Goal: Task Accomplishment & Management: Manage account settings

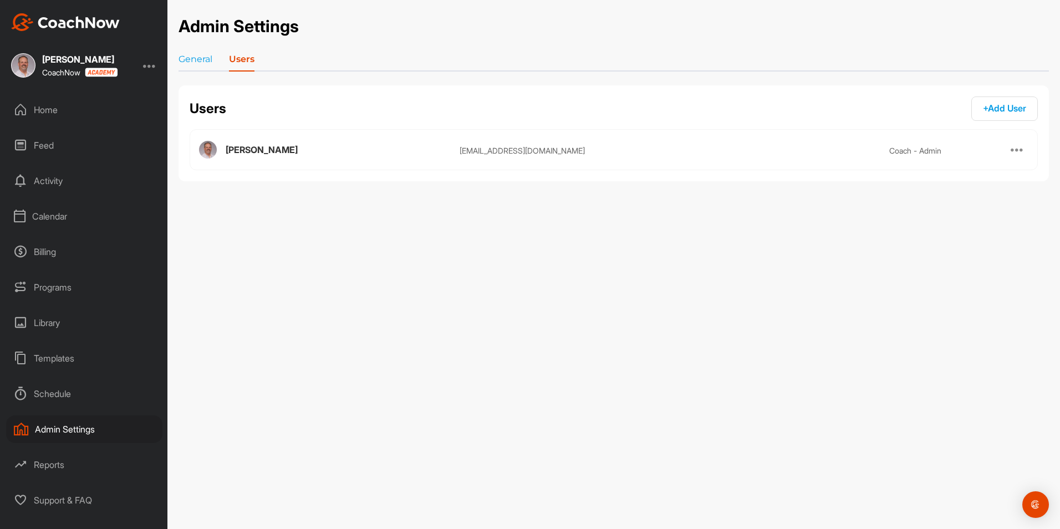
click at [42, 325] on div "Library" at bounding box center [84, 323] width 156 height 28
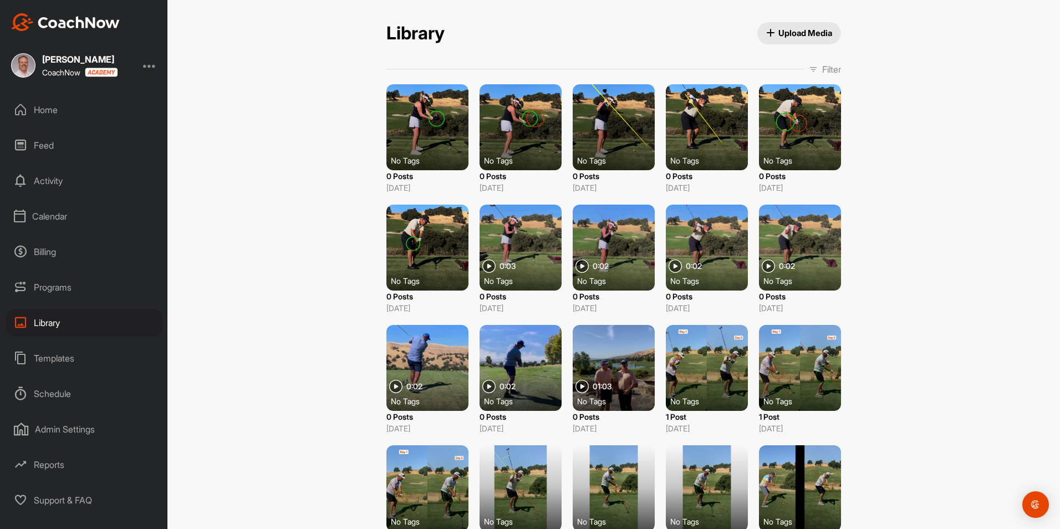
click at [523, 246] on div at bounding box center [520, 248] width 82 height 86
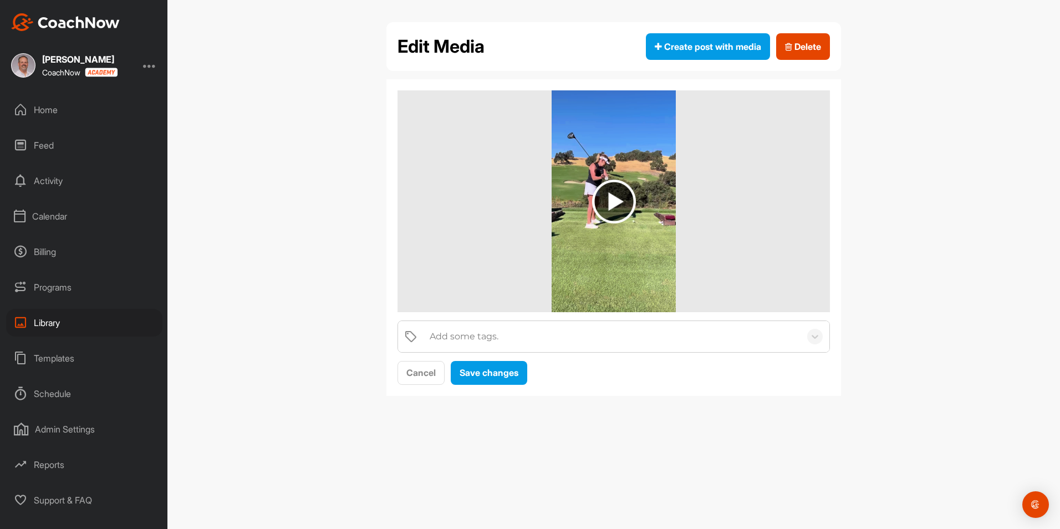
click at [609, 199] on img at bounding box center [614, 202] width 44 height 44
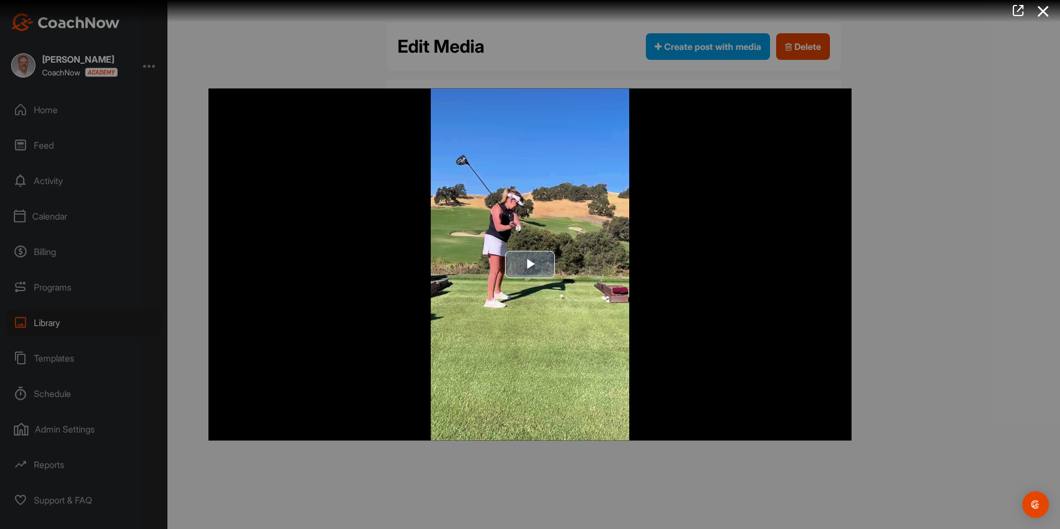
click at [530, 264] on span "Video Player" at bounding box center [530, 264] width 0 height 0
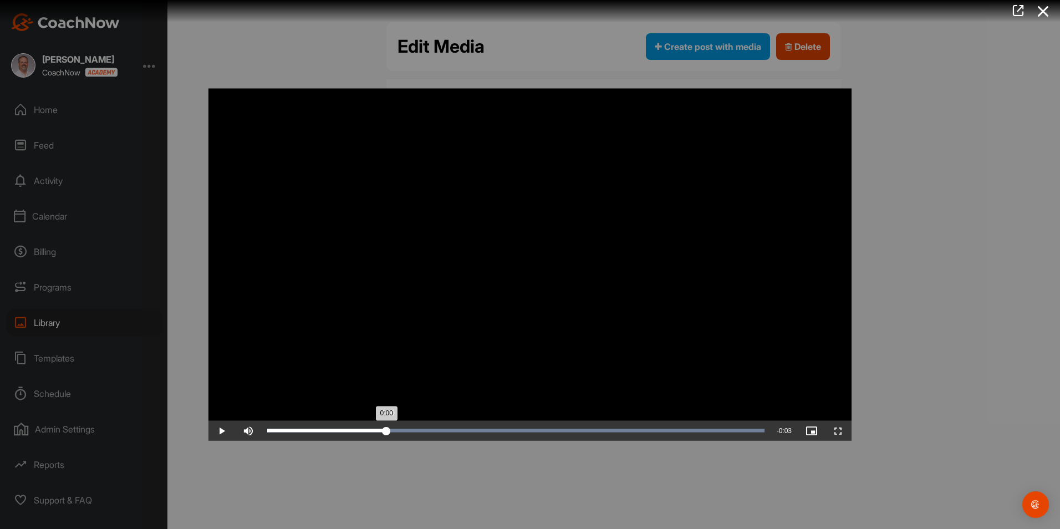
drag, startPoint x: 680, startPoint y: 427, endPoint x: 387, endPoint y: 426, distance: 292.1
click at [387, 426] on div "Loaded : 100.00% 0:00 0:00" at bounding box center [516, 431] width 508 height 20
drag, startPoint x: 727, startPoint y: 429, endPoint x: 614, endPoint y: 421, distance: 112.8
click at [614, 421] on div "Loaded : 100.00% 0:02 0:02" at bounding box center [516, 431] width 508 height 20
click at [1041, 7] on icon at bounding box center [1042, 11] width 25 height 21
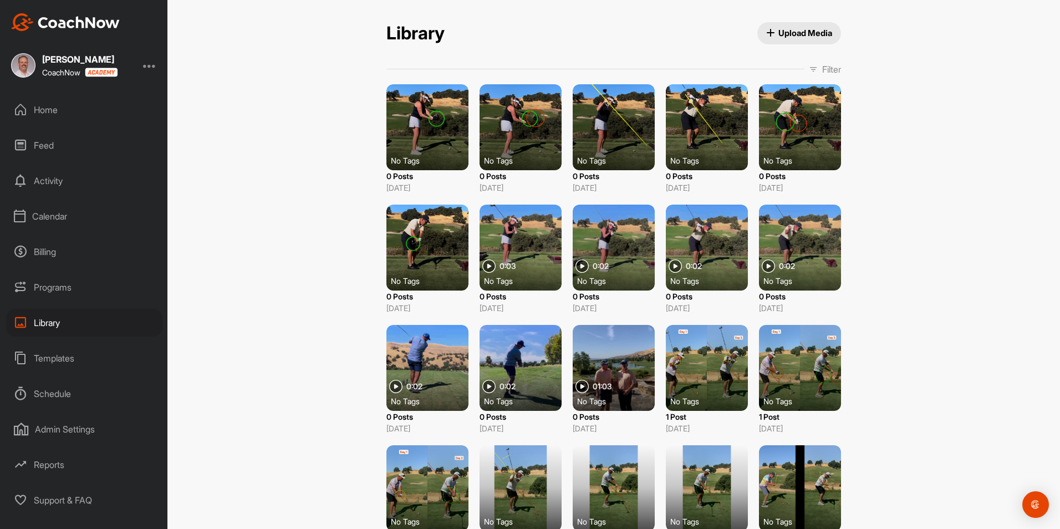
click at [616, 248] on div at bounding box center [614, 248] width 82 height 86
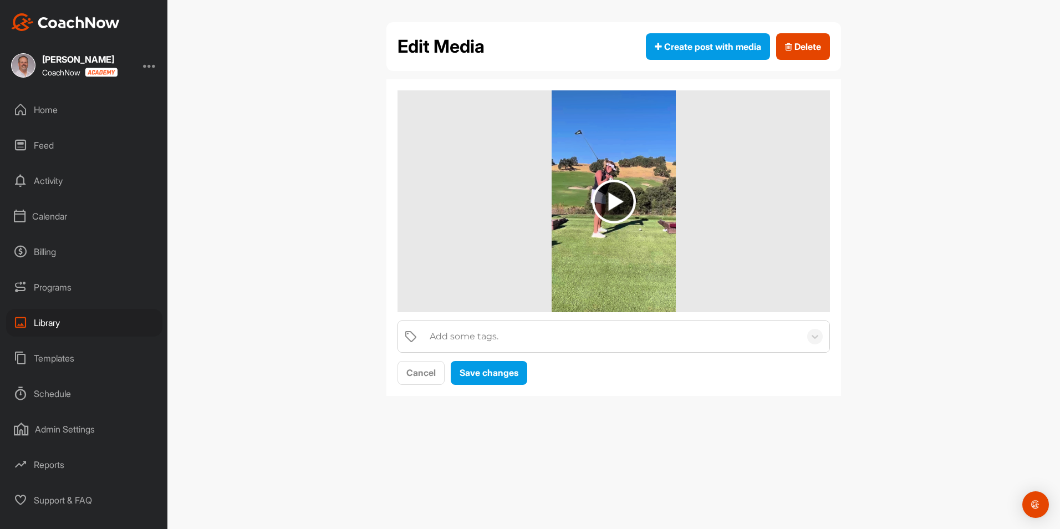
click at [612, 201] on img at bounding box center [614, 202] width 44 height 44
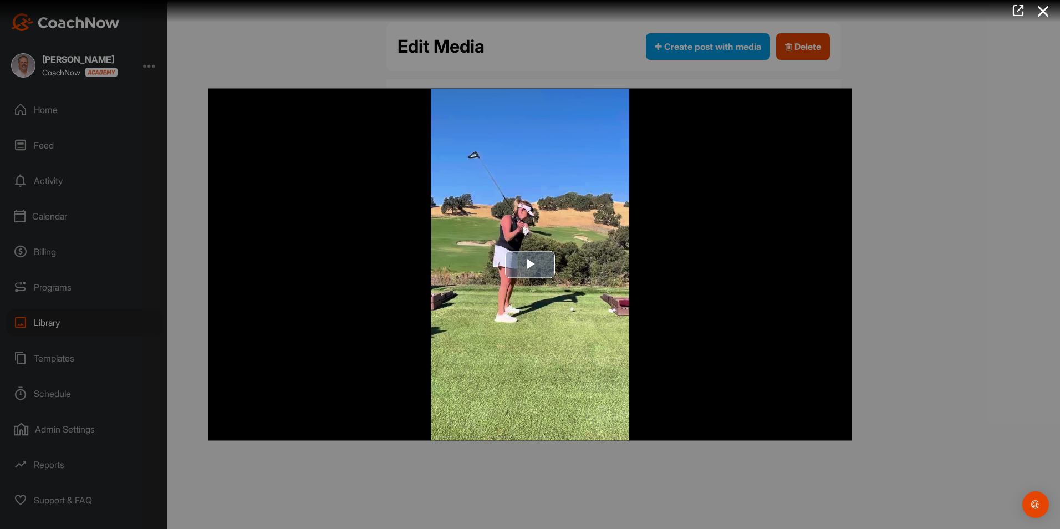
click at [530, 264] on span "Video Player" at bounding box center [530, 264] width 0 height 0
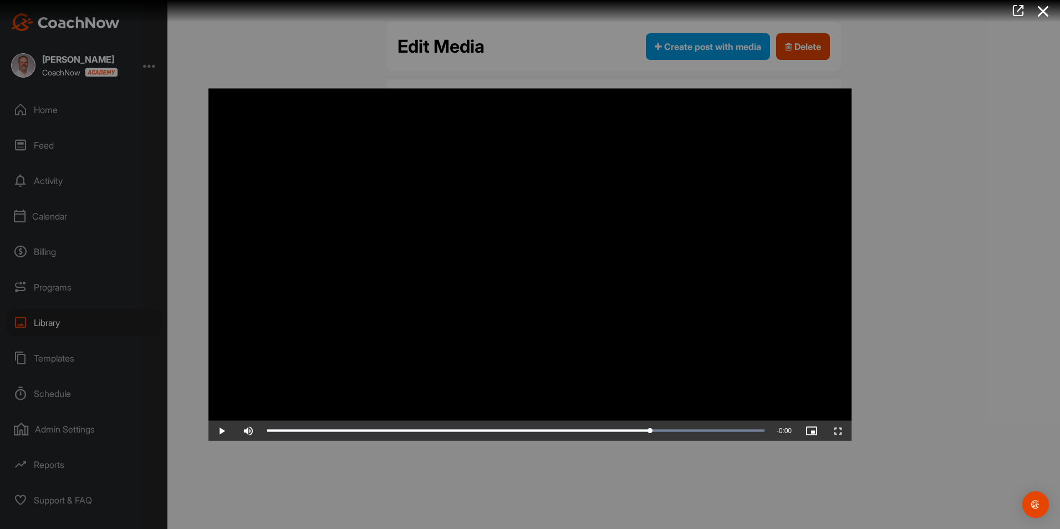
drag, startPoint x: 459, startPoint y: 426, endPoint x: 651, endPoint y: 412, distance: 192.2
click at [1040, 12] on icon at bounding box center [1042, 11] width 25 height 21
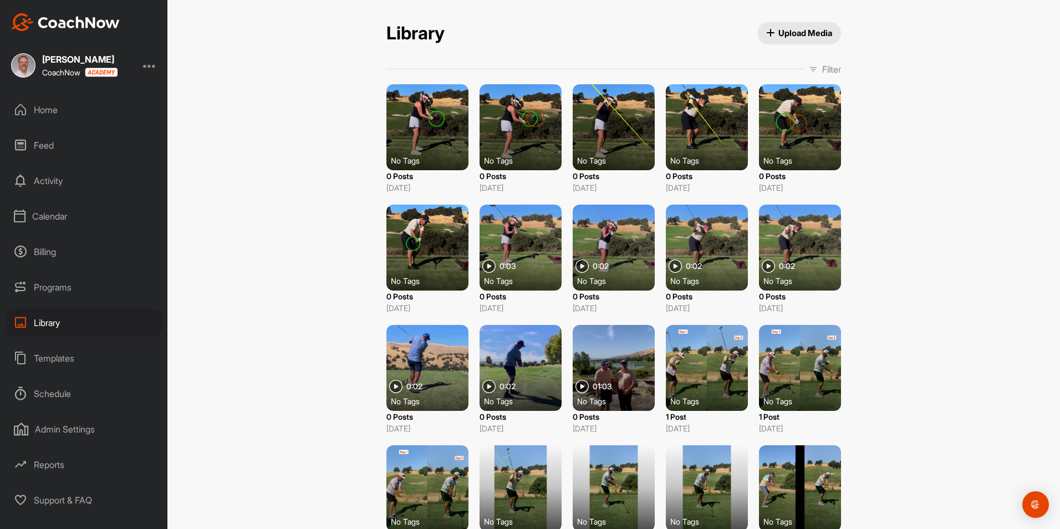
click at [431, 134] on div at bounding box center [427, 127] width 82 height 86
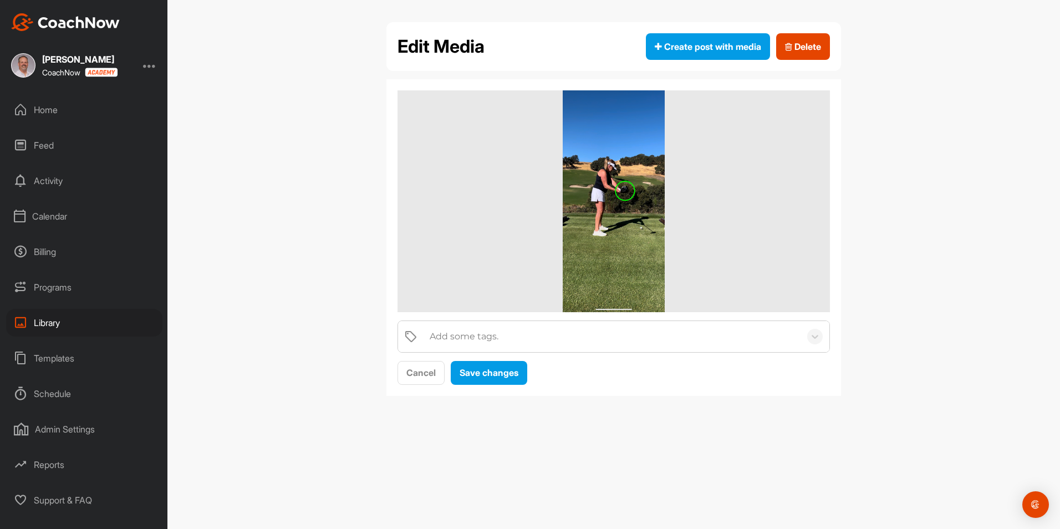
click at [151, 68] on div at bounding box center [149, 65] width 13 height 13
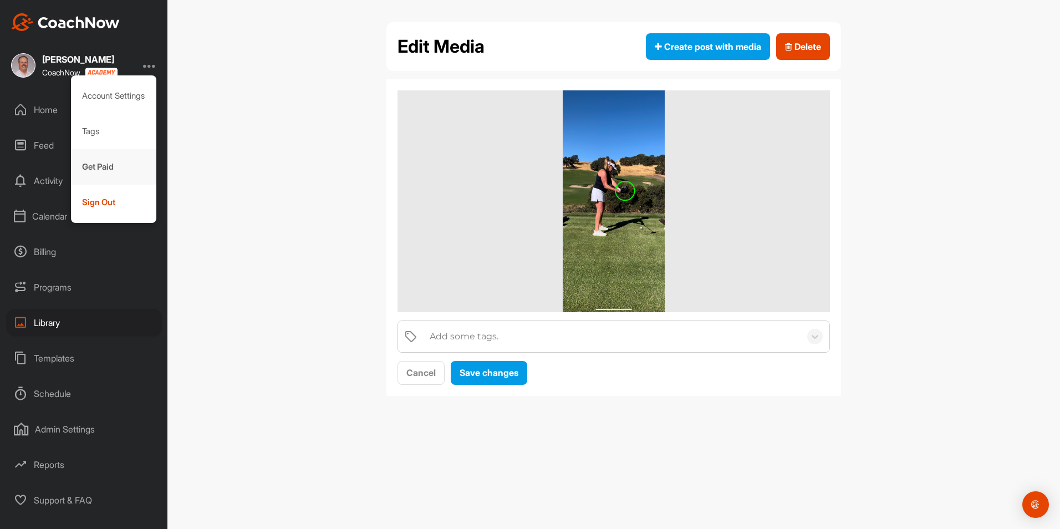
click at [90, 165] on div "Get Paid" at bounding box center [114, 166] width 86 height 35
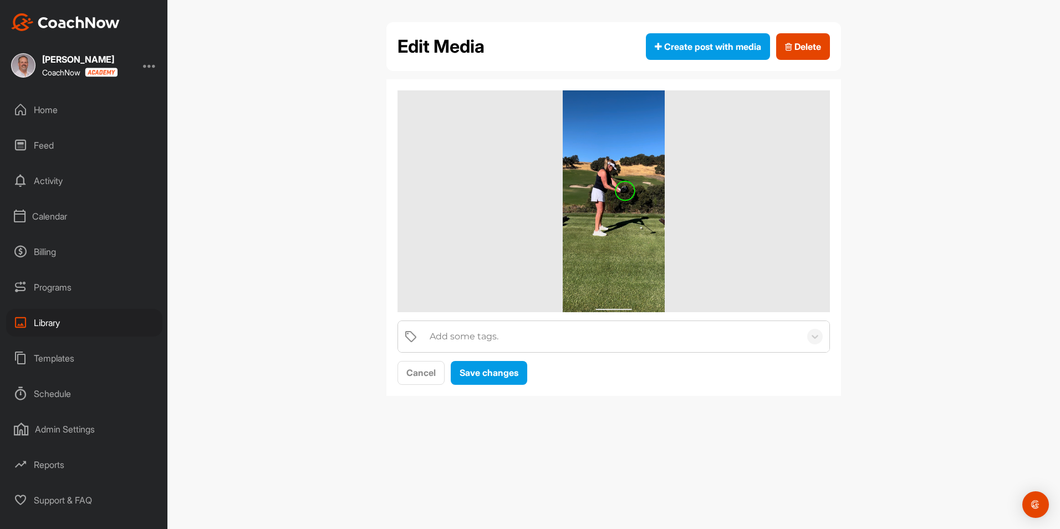
click at [154, 69] on div at bounding box center [149, 65] width 13 height 13
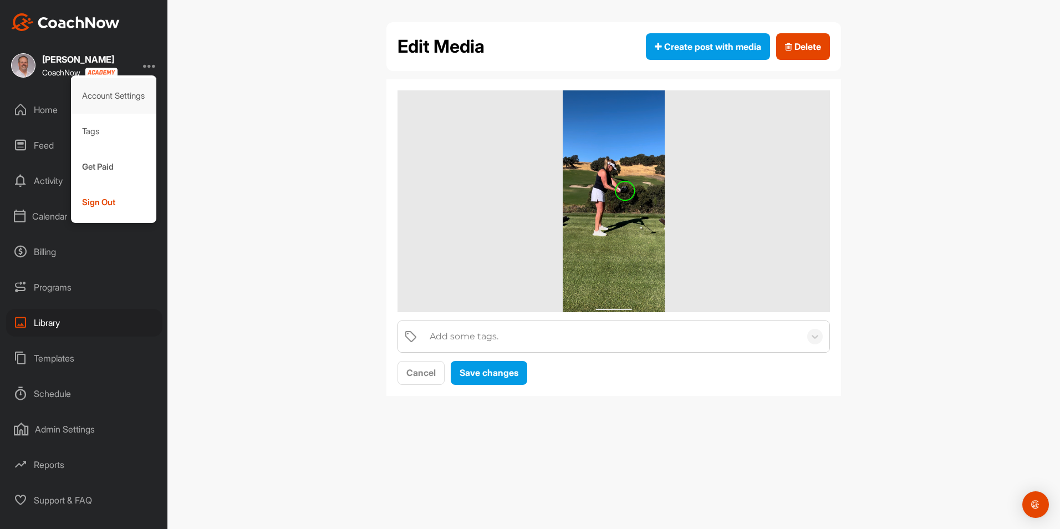
click at [118, 98] on div "Account Settings" at bounding box center [114, 95] width 86 height 35
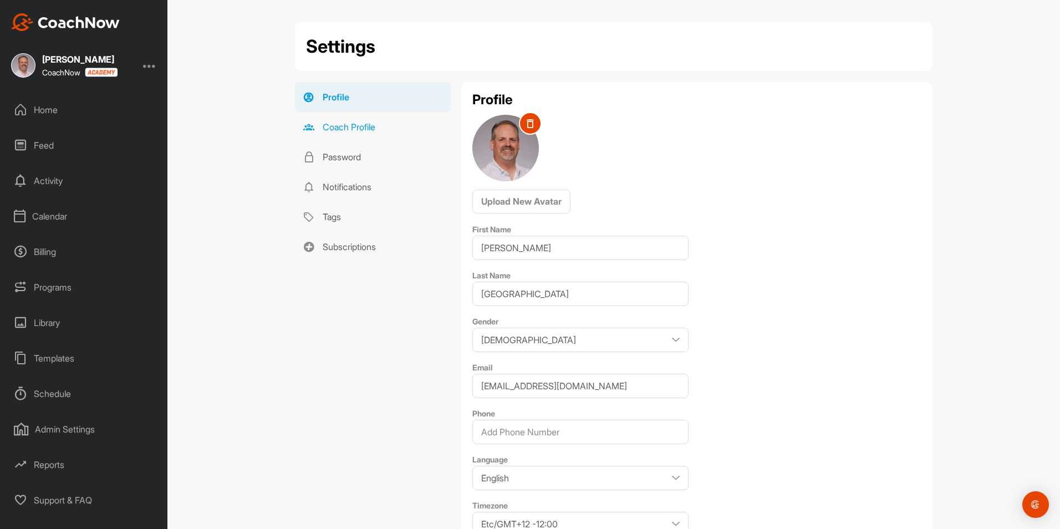
click at [346, 127] on link "Coach Profile" at bounding box center [373, 127] width 156 height 30
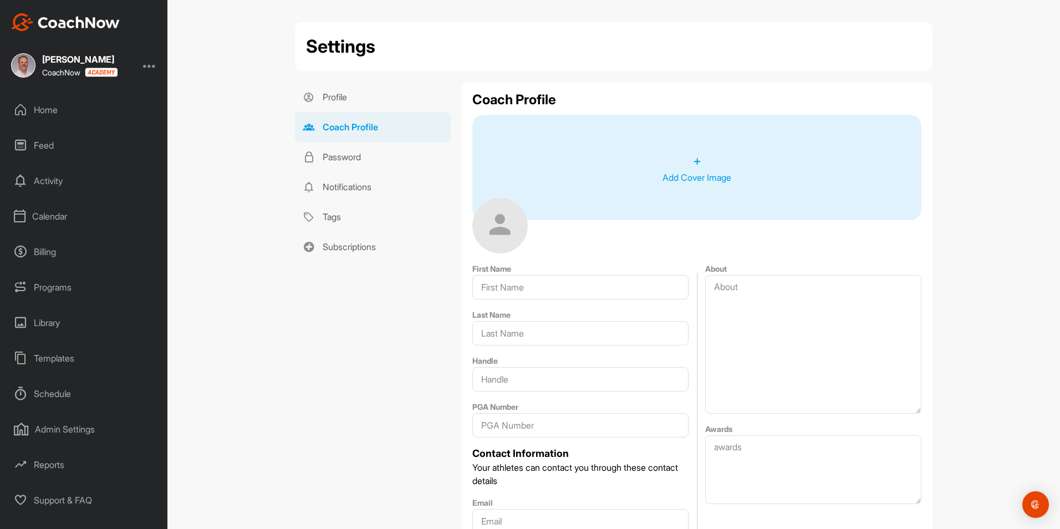
type input "[PERSON_NAME]"
type input "[GEOGRAPHIC_DATA]"
type input "[EMAIL_ADDRESS][DOMAIN_NAME]"
type input "[PHONE_NUMBER]"
type input "[PERSON_NAME]"
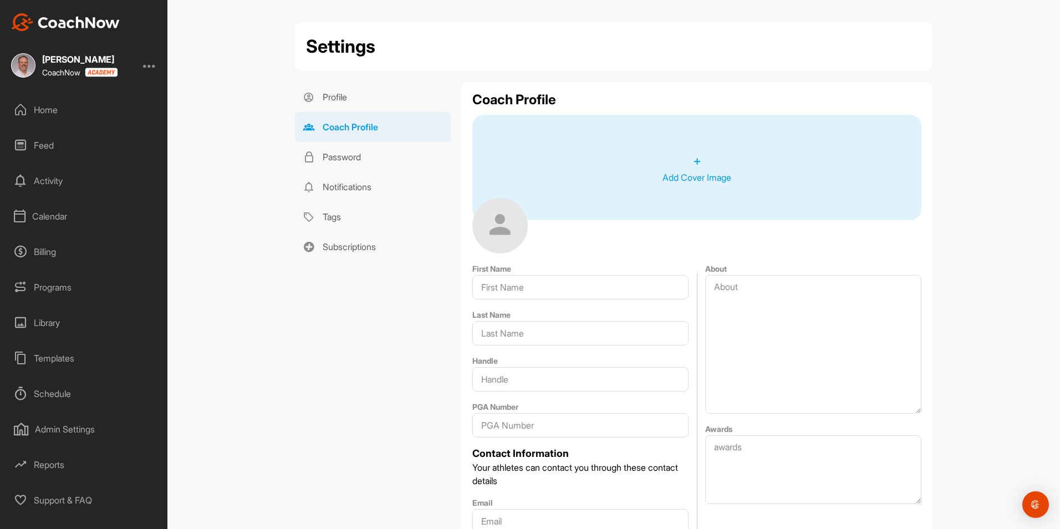
type input "95606"
type input "[STREET_ADDRESS]"
type input "Yocha Dehe Golf Club"
type textarea "PGA of America member since [DATE] Certified Master Club Fitter by Callaway Gol…"
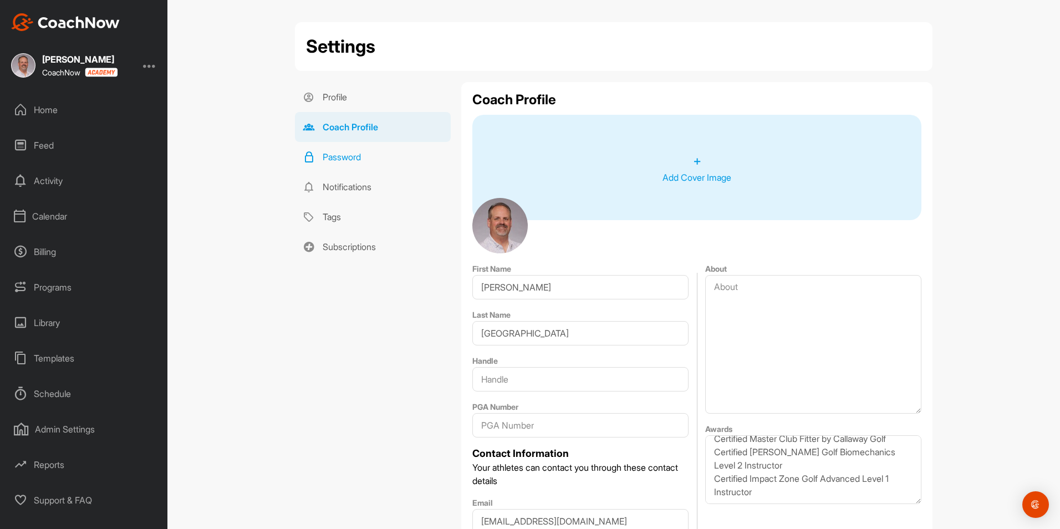
click at [350, 159] on link "Password" at bounding box center [373, 157] width 156 height 30
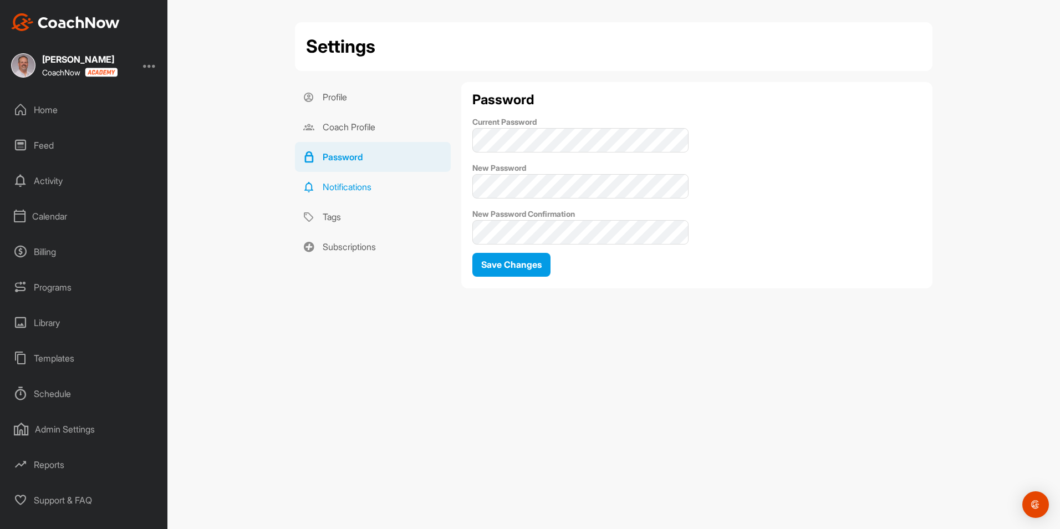
click at [349, 188] on link "Notifications" at bounding box center [373, 187] width 156 height 30
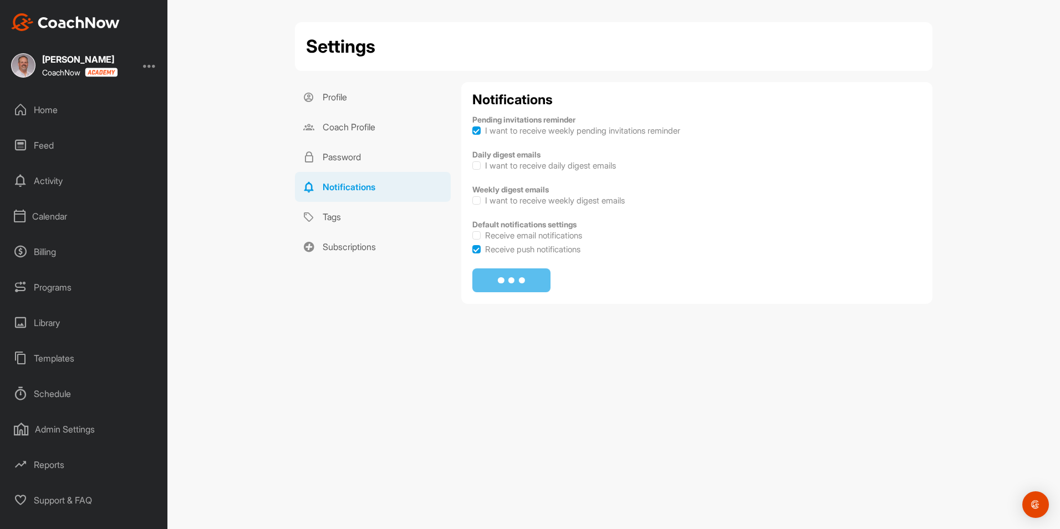
checkbox input "true"
click at [343, 216] on link "Tags" at bounding box center [373, 217] width 156 height 30
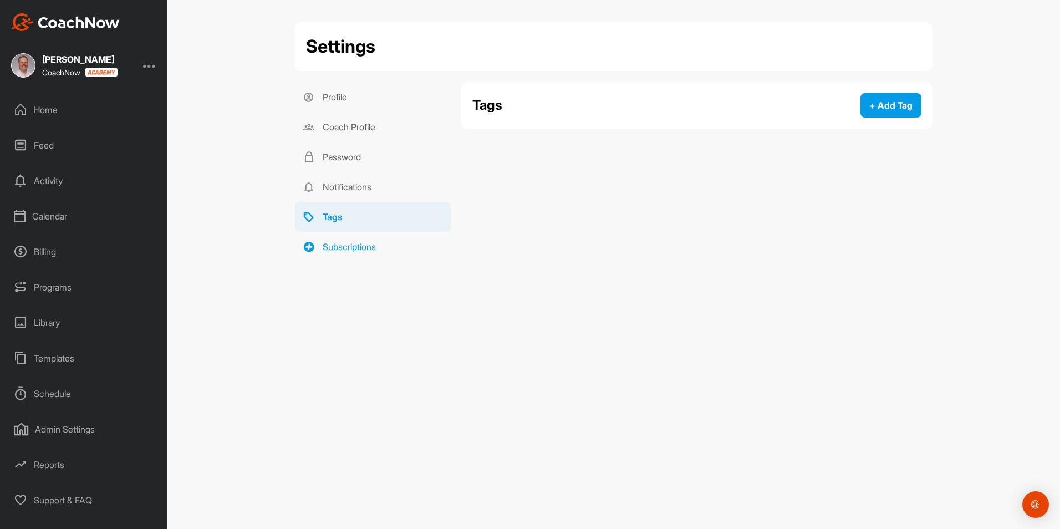
click at [350, 245] on link "Subscriptions" at bounding box center [373, 247] width 156 height 30
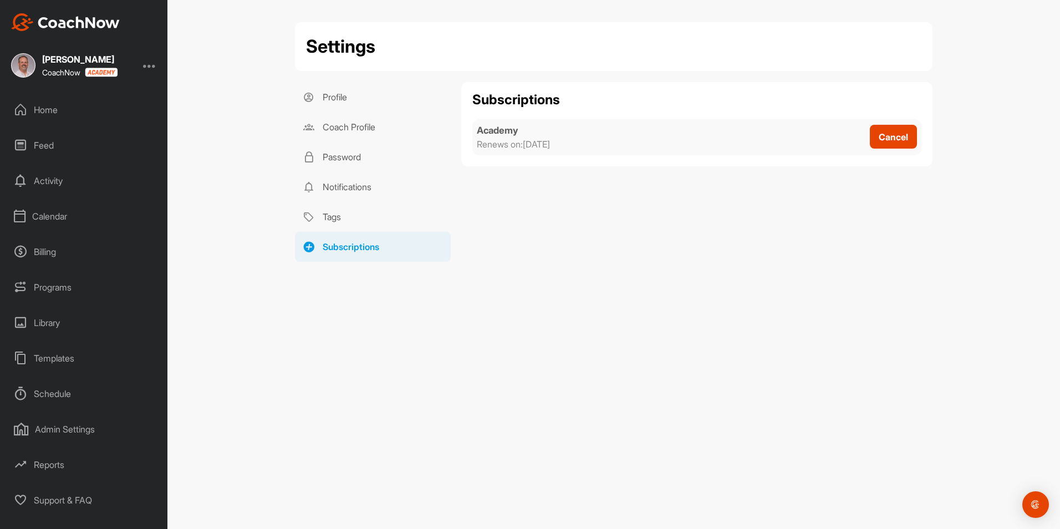
click at [55, 285] on div "Programs" at bounding box center [84, 287] width 156 height 28
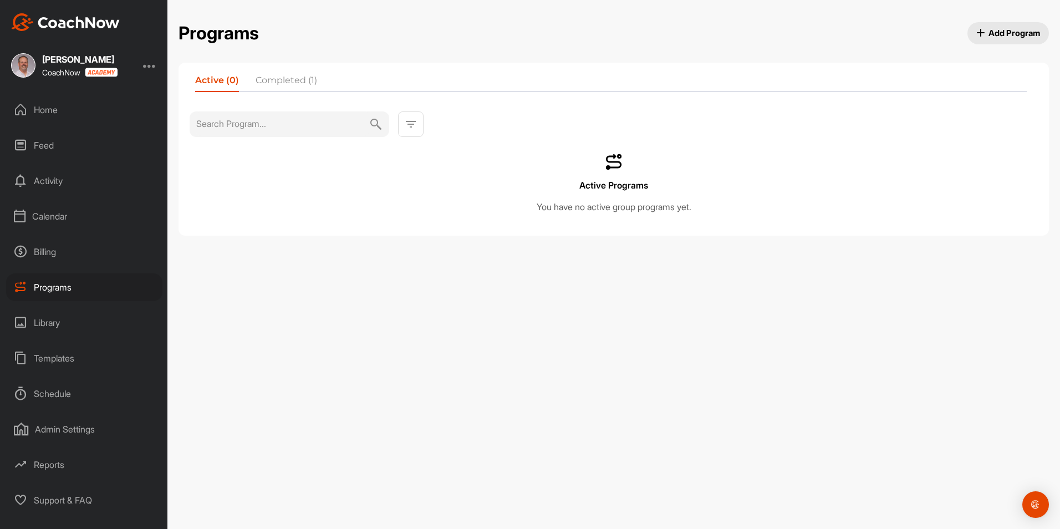
click at [50, 323] on div "Library" at bounding box center [84, 323] width 156 height 28
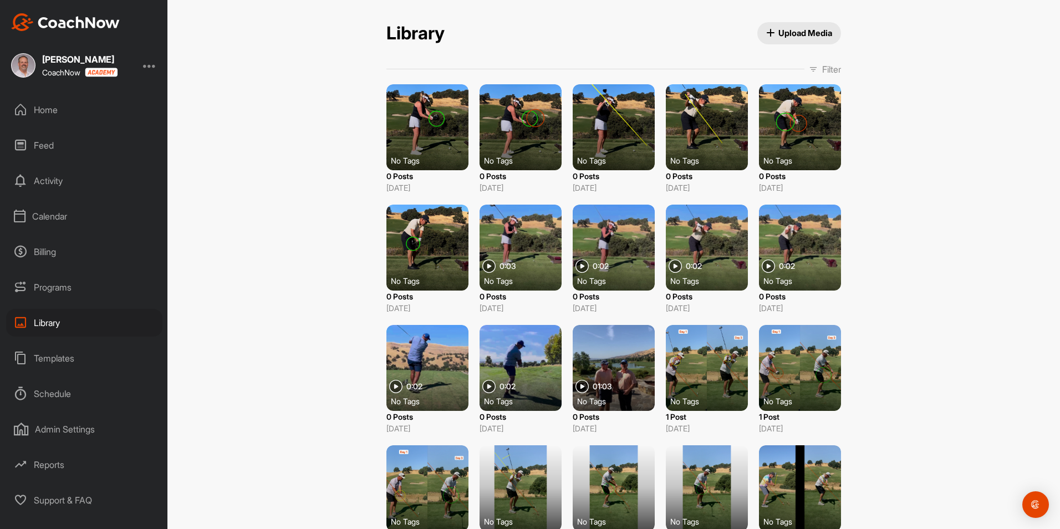
click at [431, 131] on div at bounding box center [427, 127] width 82 height 86
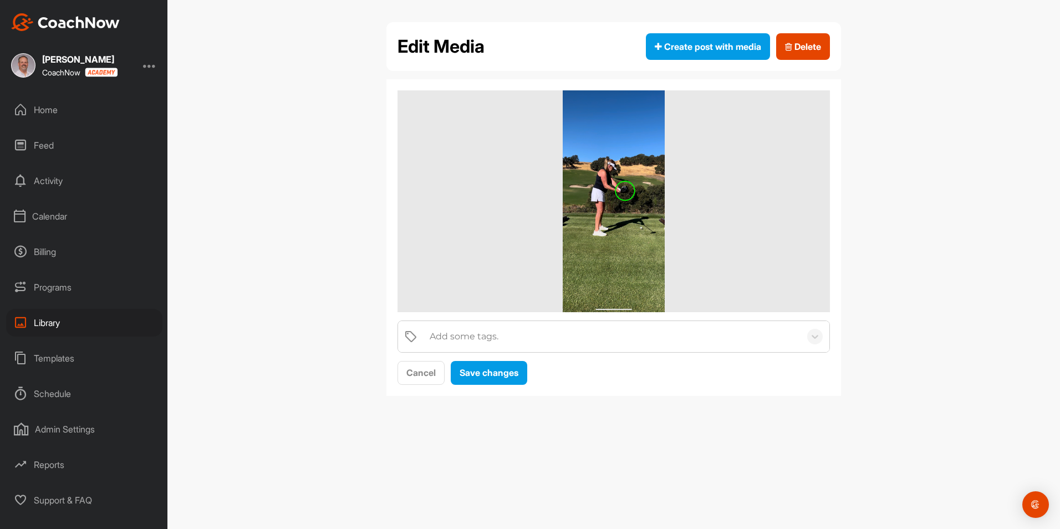
click at [585, 217] on img at bounding box center [614, 201] width 103 height 222
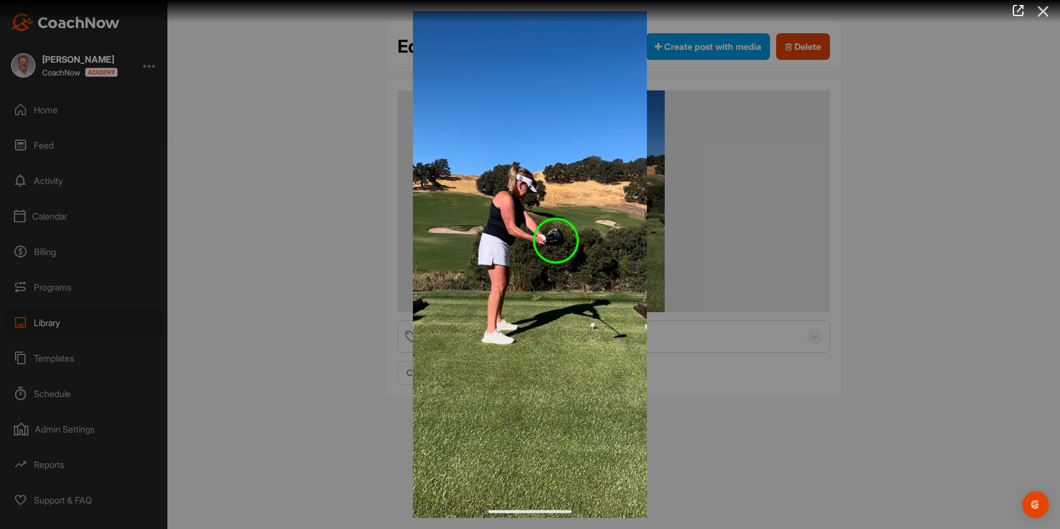
click at [1043, 11] on icon at bounding box center [1042, 11] width 25 height 21
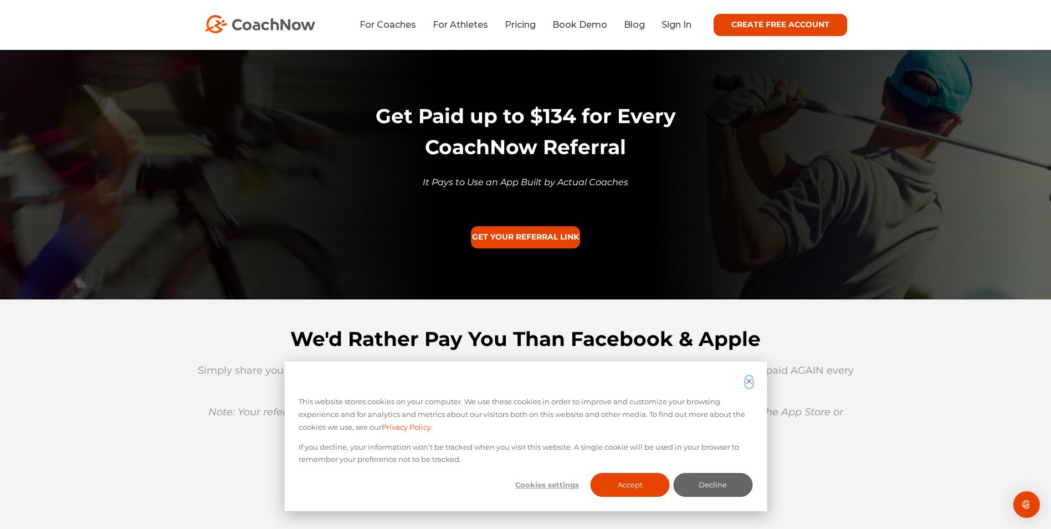
click at [746, 381] on icon "Dismiss cookie banner" at bounding box center [748, 380] width 7 height 7
